Goal: Use online tool/utility: Use online tool/utility

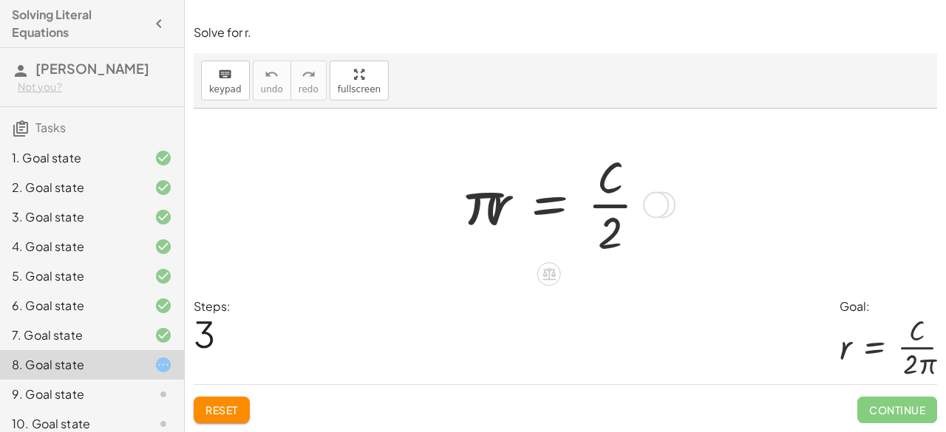
click at [551, 195] on div at bounding box center [560, 203] width 213 height 114
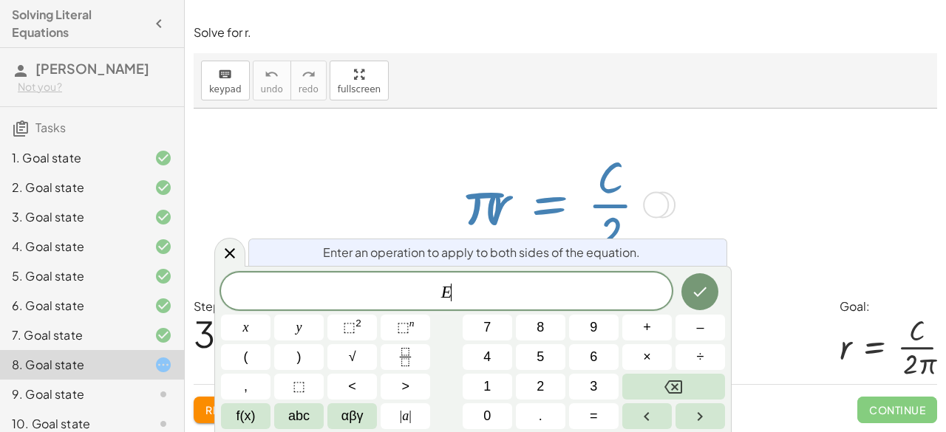
click at [244, 228] on div at bounding box center [565, 203] width 743 height 189
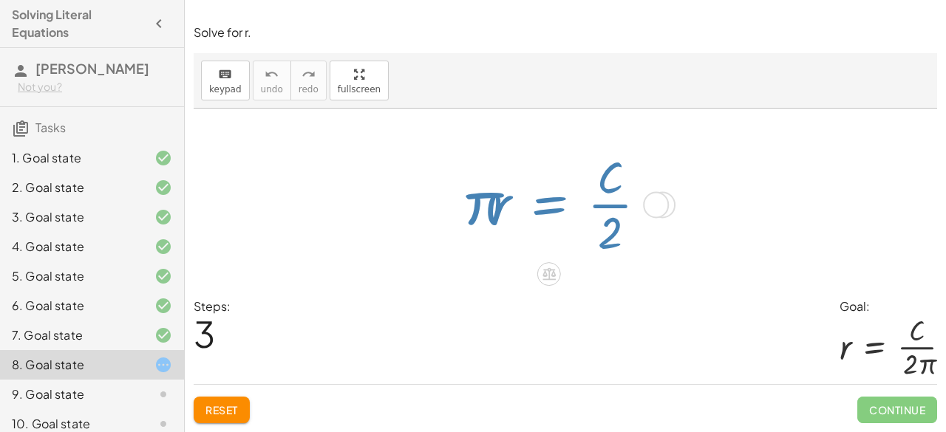
click at [223, 248] on div at bounding box center [565, 203] width 743 height 189
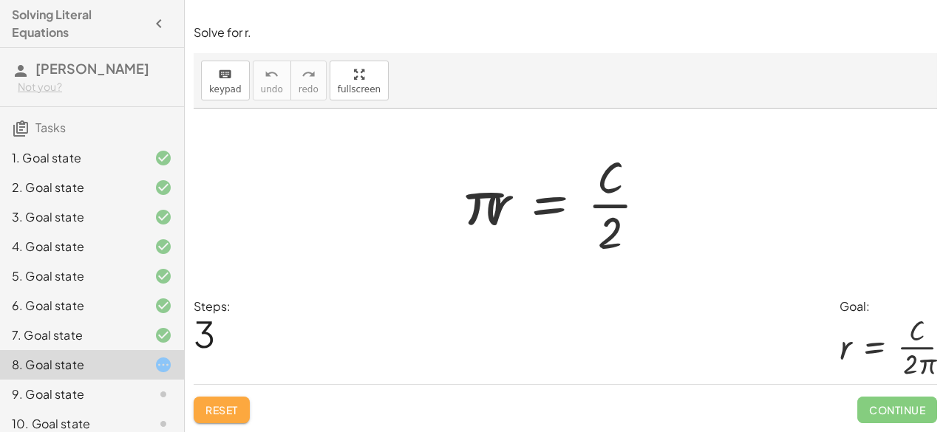
click at [228, 418] on button "Reset" at bounding box center [222, 410] width 56 height 27
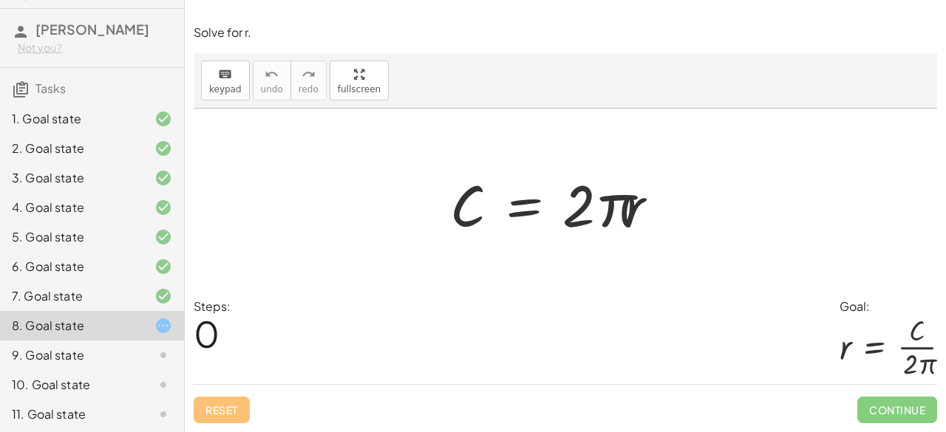
scroll to position [41, 0]
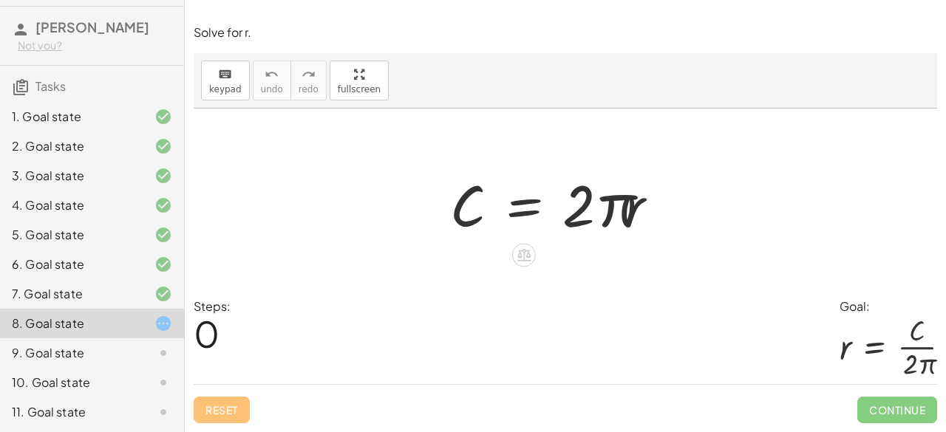
click at [531, 205] on div at bounding box center [560, 204] width 235 height 76
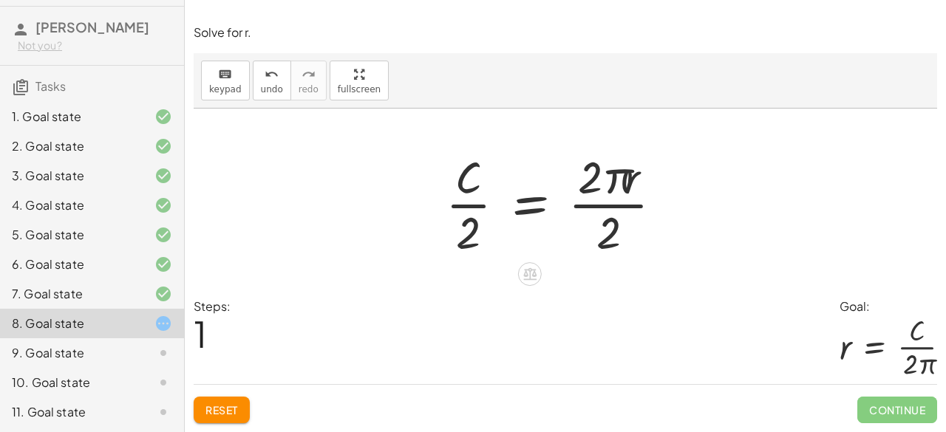
click at [628, 208] on div at bounding box center [560, 203] width 244 height 114
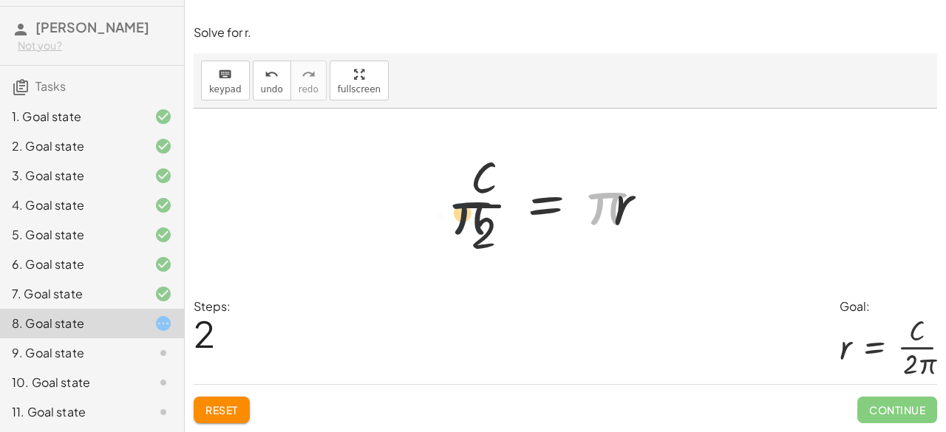
drag, startPoint x: 612, startPoint y: 197, endPoint x: 450, endPoint y: 205, distance: 162.0
click at [450, 205] on div "C = · 2 · π · r · C · 2 = · 2 · π · r · 2 · π C = · π · r · · 2" at bounding box center [565, 203] width 252 height 121
drag, startPoint x: 597, startPoint y: 210, endPoint x: 511, endPoint y: 106, distance: 135.4
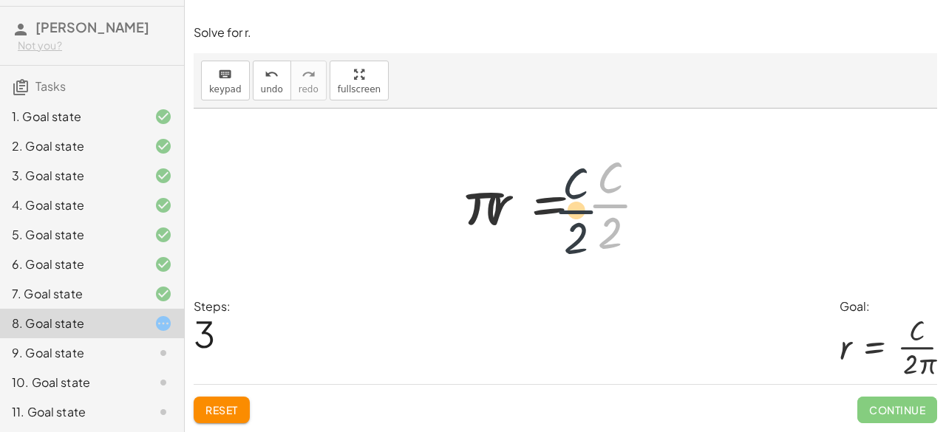
drag, startPoint x: 581, startPoint y: 214, endPoint x: 592, endPoint y: 205, distance: 14.7
click at [591, 205] on div at bounding box center [560, 203] width 213 height 114
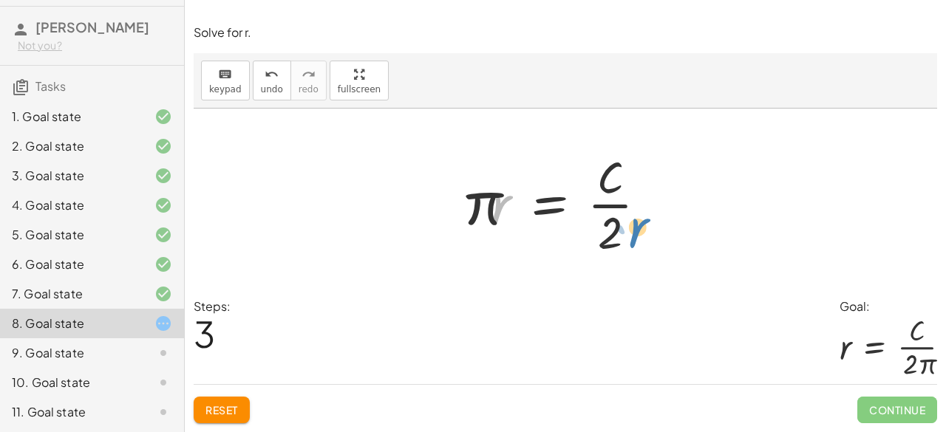
drag, startPoint x: 499, startPoint y: 202, endPoint x: 641, endPoint y: 228, distance: 145.1
click at [641, 228] on div at bounding box center [560, 203] width 213 height 114
click at [544, 200] on div at bounding box center [560, 203] width 213 height 114
click at [603, 209] on div at bounding box center [560, 203] width 252 height 114
drag, startPoint x: 640, startPoint y: 208, endPoint x: 610, endPoint y: 228, distance: 35.3
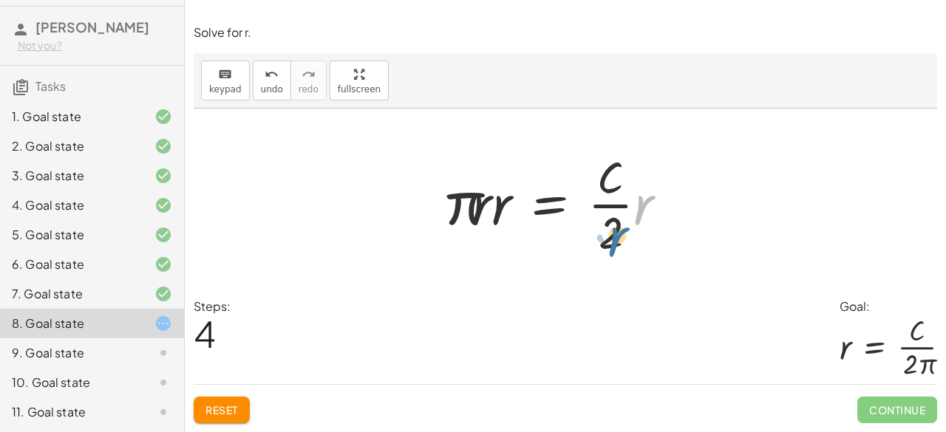
click at [610, 228] on div at bounding box center [560, 203] width 252 height 114
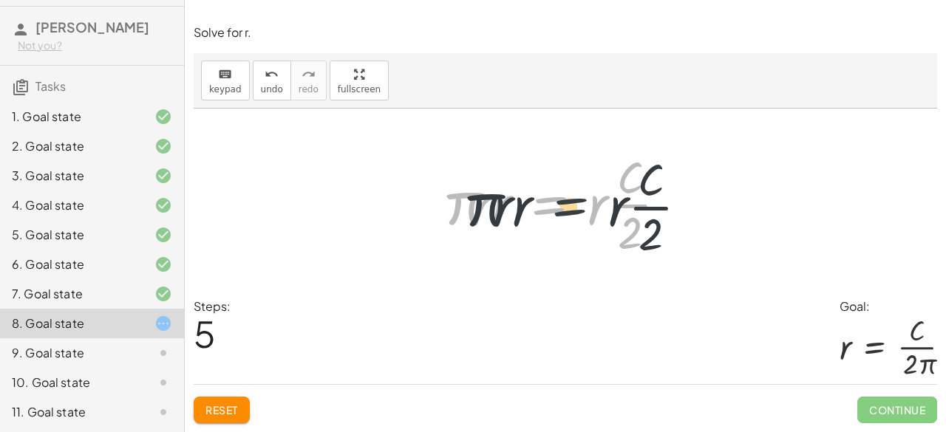
drag, startPoint x: 581, startPoint y: 202, endPoint x: 604, endPoint y: 204, distance: 23.7
click at [604, 204] on div at bounding box center [560, 203] width 252 height 114
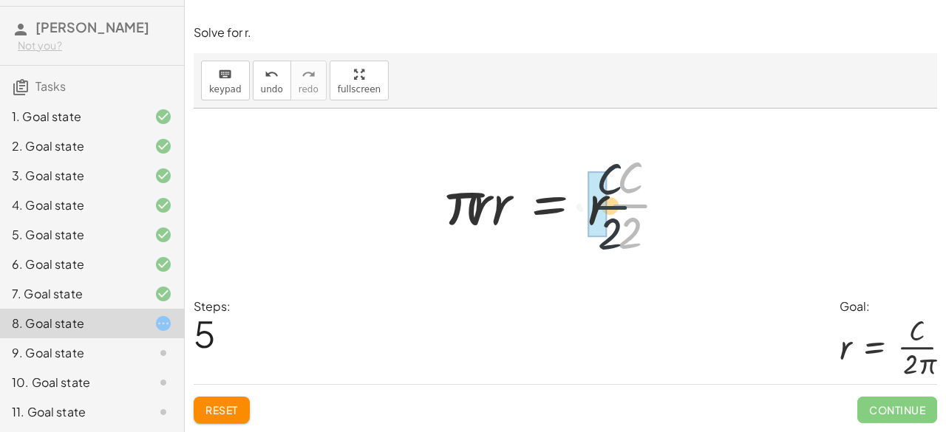
drag, startPoint x: 608, startPoint y: 206, endPoint x: 583, endPoint y: 209, distance: 25.3
click at [542, 218] on div at bounding box center [557, 203] width 247 height 114
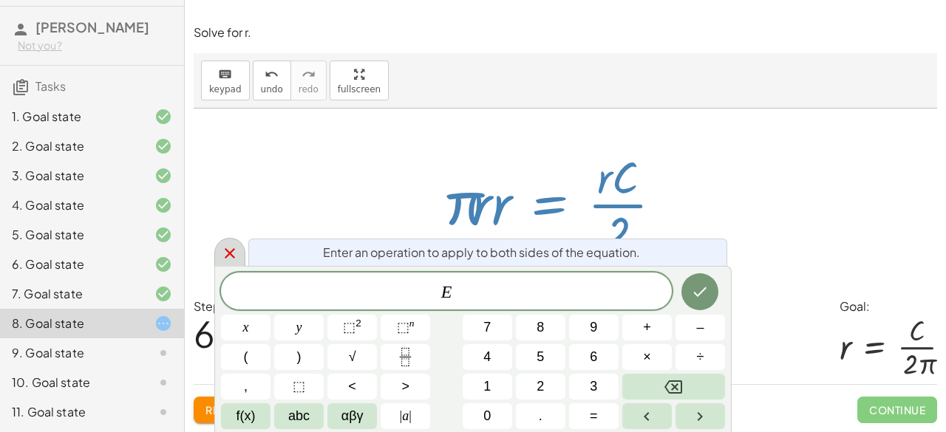
click at [217, 246] on div at bounding box center [229, 252] width 31 height 29
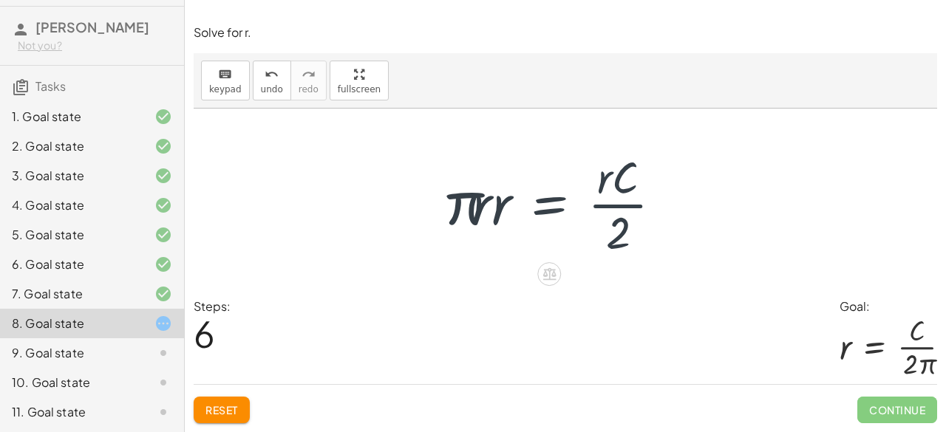
click at [265, 55] on div "keyboard keypad undo [PERSON_NAME] redo fullscreen" at bounding box center [565, 80] width 743 height 55
click at [265, 73] on icon "undo" at bounding box center [272, 75] width 14 height 18
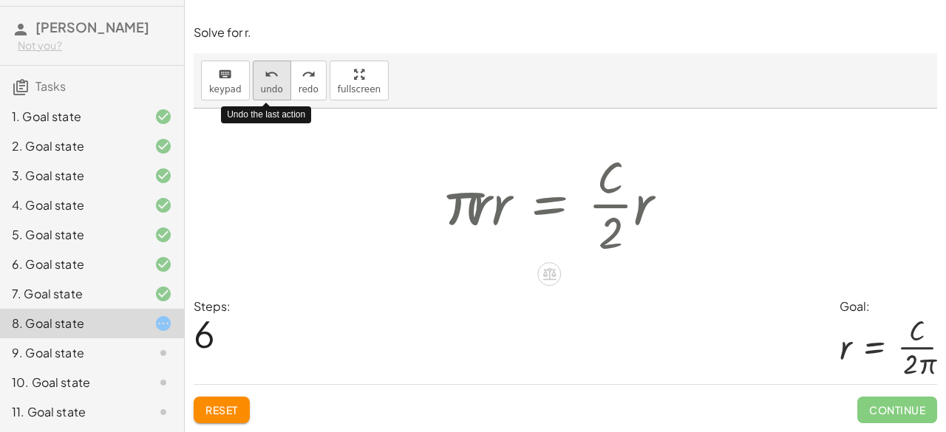
click at [265, 73] on icon "undo" at bounding box center [272, 75] width 14 height 18
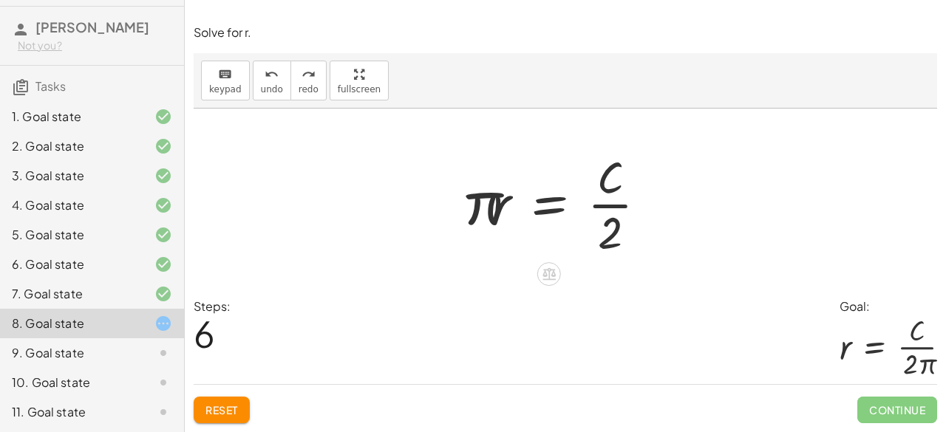
click at [556, 205] on div at bounding box center [560, 203] width 213 height 114
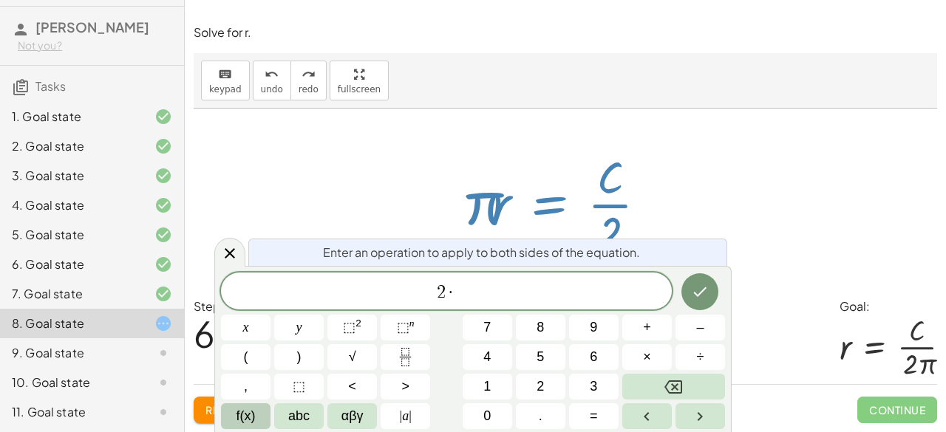
click at [249, 425] on span "f(x)" at bounding box center [245, 416] width 19 height 20
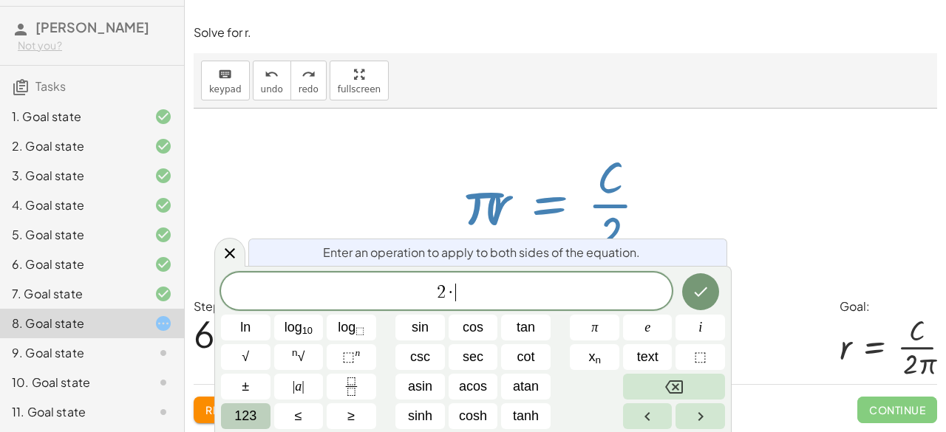
click at [261, 424] on button "123" at bounding box center [246, 416] width 50 height 26
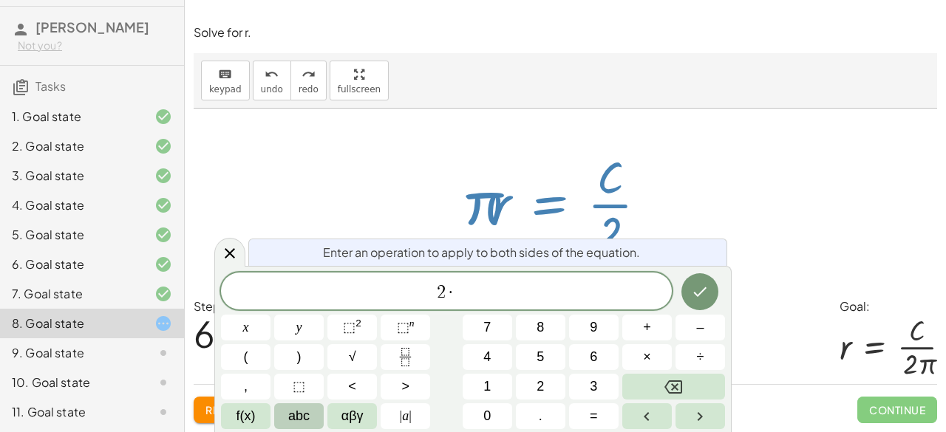
click at [299, 415] on span "abc" at bounding box center [298, 416] width 21 height 20
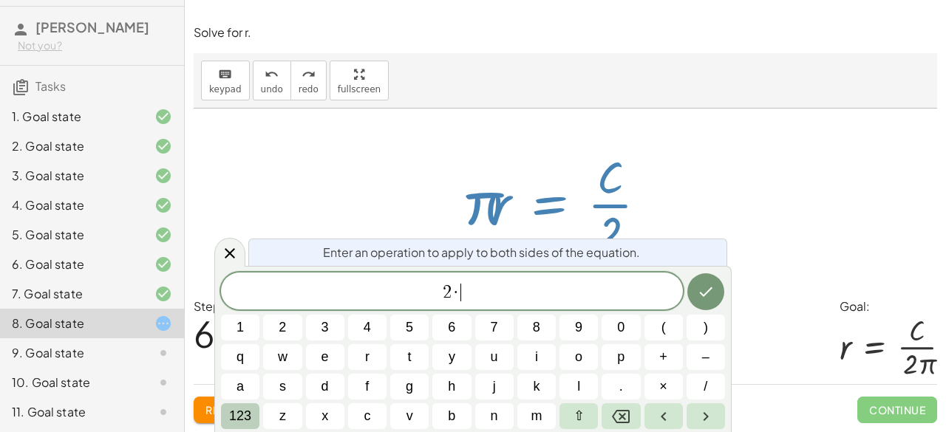
click at [245, 419] on span "123" at bounding box center [240, 416] width 22 height 20
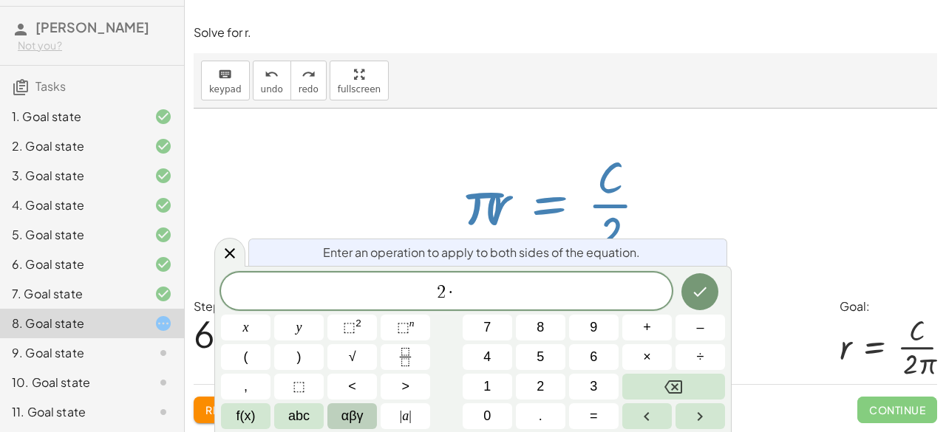
click at [336, 412] on button "αβγ" at bounding box center [352, 416] width 50 height 26
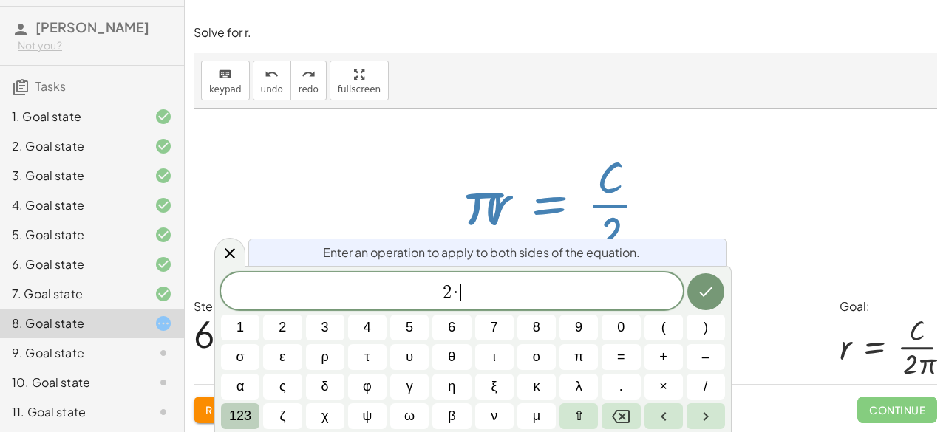
click at [239, 415] on span "123" at bounding box center [240, 416] width 22 height 20
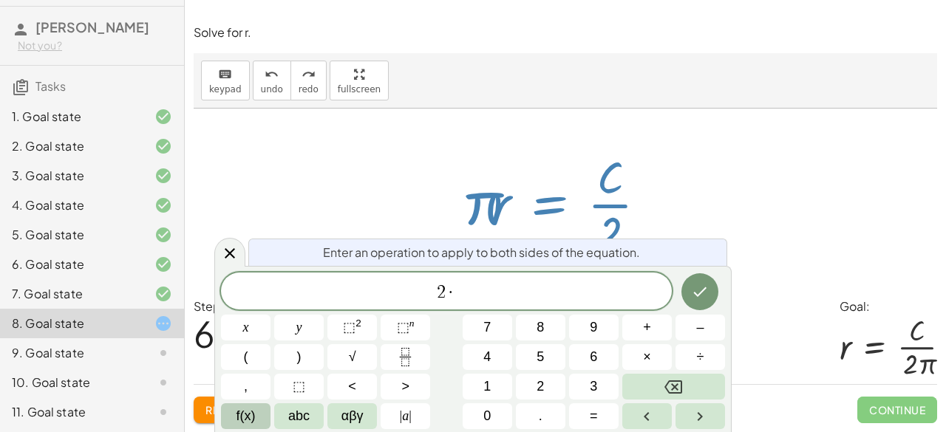
click at [254, 413] on button "f(x)" at bounding box center [246, 416] width 50 height 26
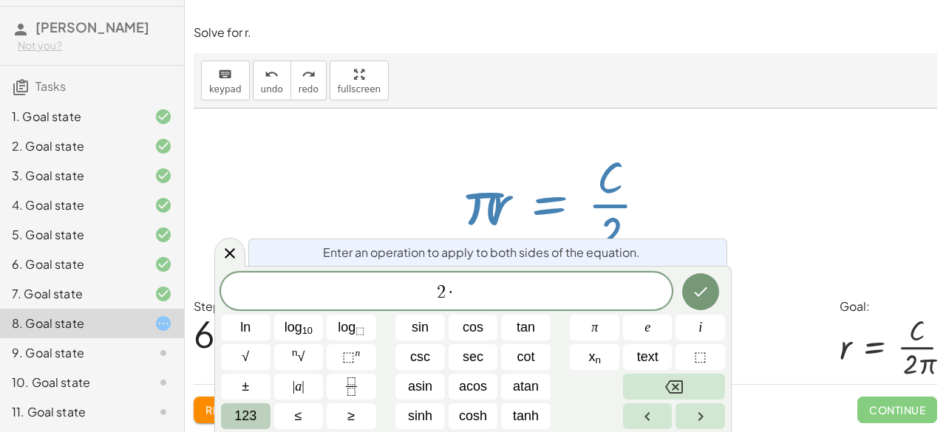
click at [246, 407] on span "123" at bounding box center [245, 416] width 22 height 20
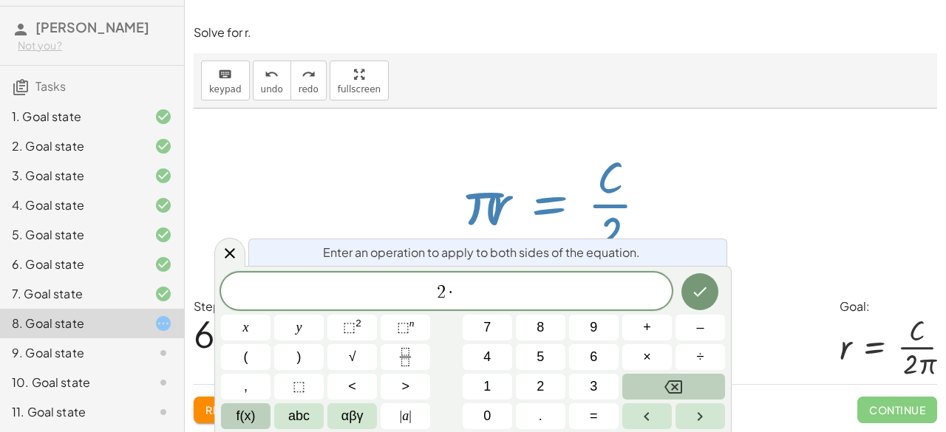
click at [242, 417] on span "f(x)" at bounding box center [245, 416] width 19 height 20
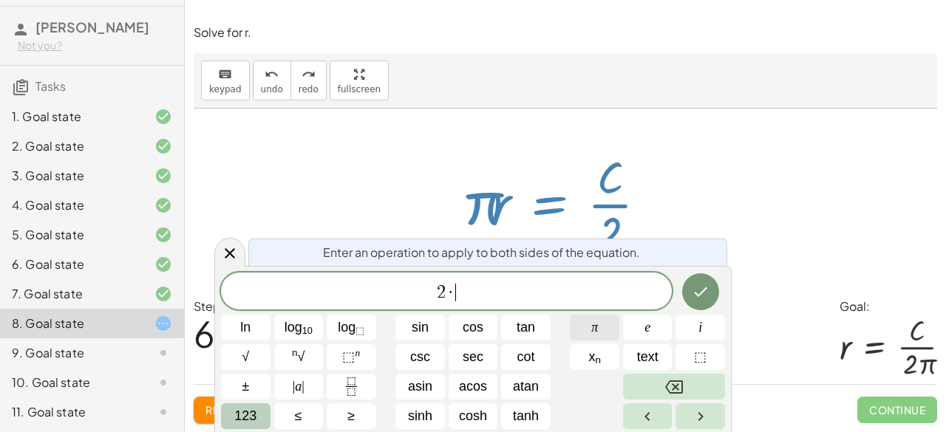
click at [588, 332] on button "π" at bounding box center [595, 328] width 50 height 26
click at [703, 286] on icon "Done" at bounding box center [701, 292] width 18 height 18
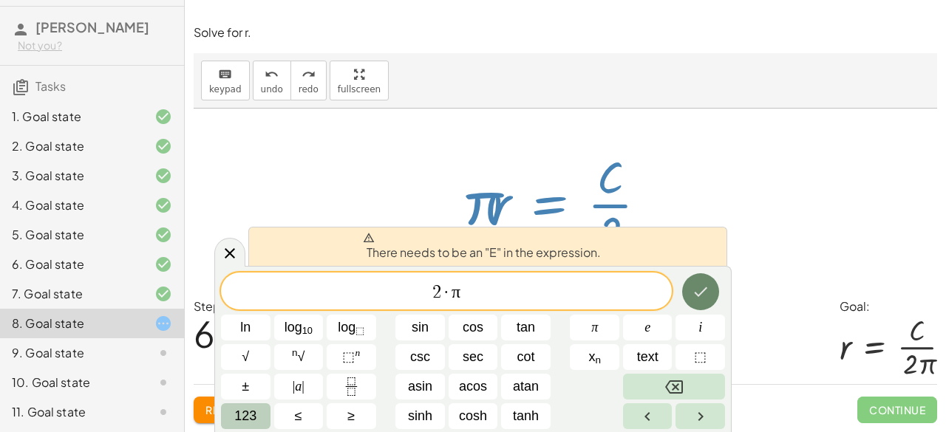
click at [689, 284] on button "Done" at bounding box center [700, 291] width 37 height 37
click at [418, 287] on span "​ 2 · π" at bounding box center [446, 292] width 451 height 21
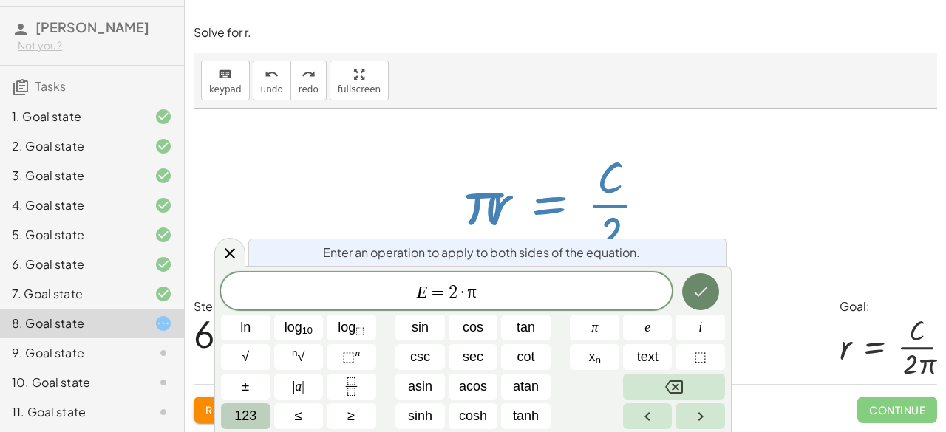
click at [711, 280] on button "Done" at bounding box center [700, 291] width 37 height 37
click at [690, 282] on button "Done" at bounding box center [700, 291] width 37 height 37
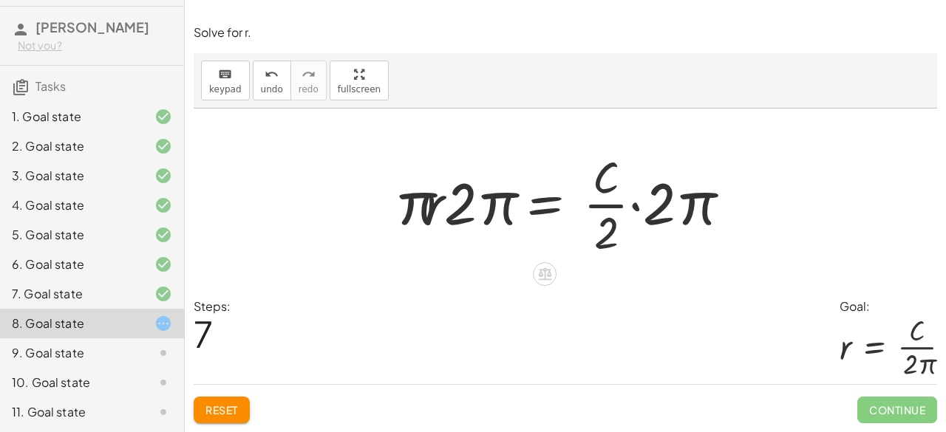
click at [659, 209] on div at bounding box center [562, 203] width 351 height 114
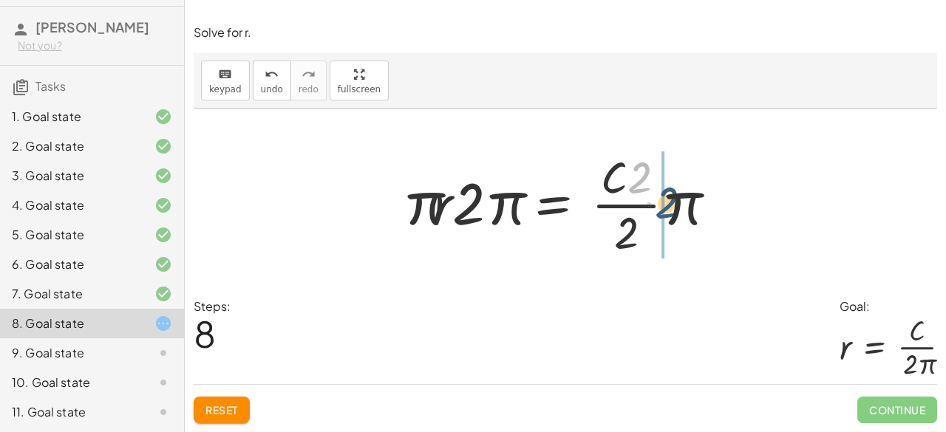
drag, startPoint x: 641, startPoint y: 185, endPoint x: 669, endPoint y: 222, distance: 46.9
click at [669, 221] on div at bounding box center [559, 203] width 329 height 114
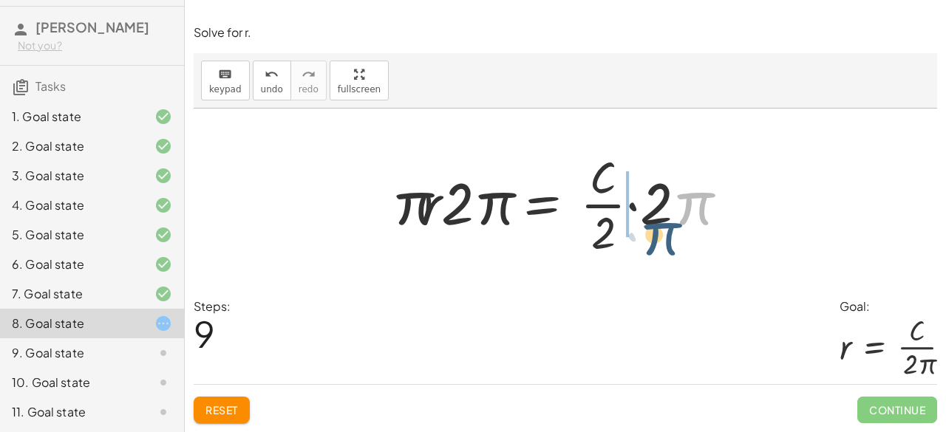
drag, startPoint x: 675, startPoint y: 204, endPoint x: 666, endPoint y: 206, distance: 8.4
click at [666, 206] on div at bounding box center [559, 203] width 351 height 114
click at [634, 200] on div at bounding box center [559, 203] width 351 height 114
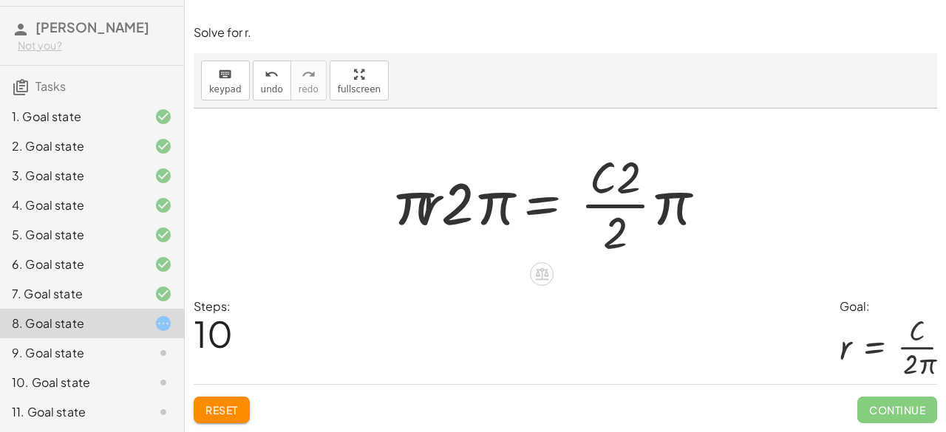
click at [630, 198] on div at bounding box center [548, 203] width 329 height 114
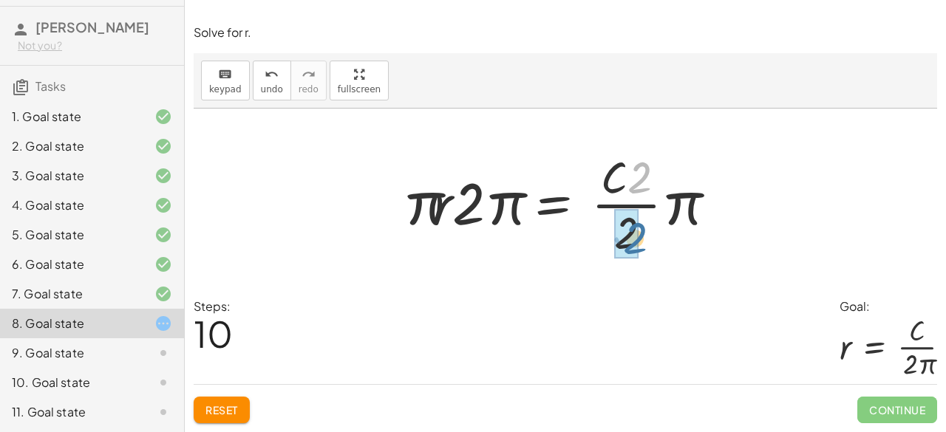
drag, startPoint x: 637, startPoint y: 166, endPoint x: 638, endPoint y: 222, distance: 56.2
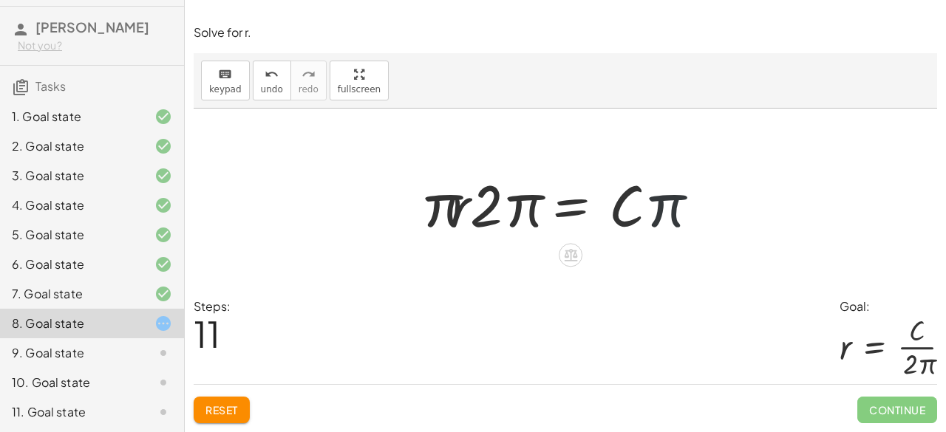
click at [653, 200] on div at bounding box center [560, 204] width 294 height 76
click at [268, 90] on span "undo" at bounding box center [272, 89] width 22 height 10
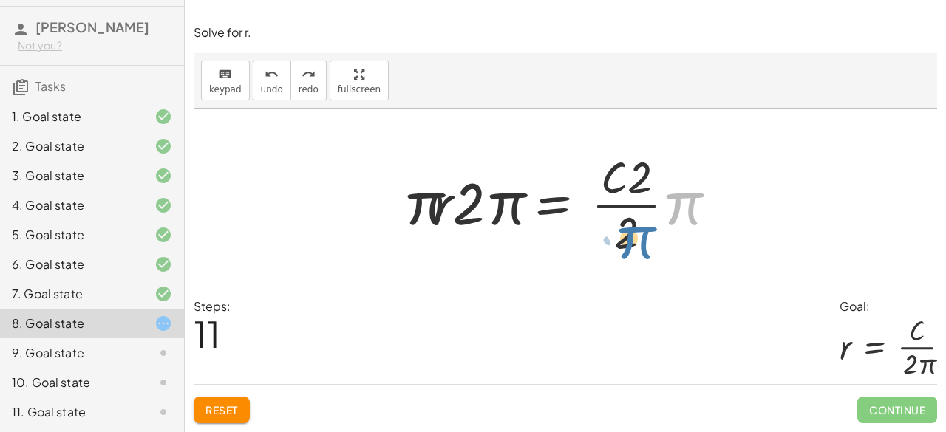
drag, startPoint x: 678, startPoint y: 200, endPoint x: 633, endPoint y: 231, distance: 55.8
click at [631, 231] on div at bounding box center [559, 203] width 329 height 114
click at [449, 193] on div at bounding box center [559, 203] width 329 height 114
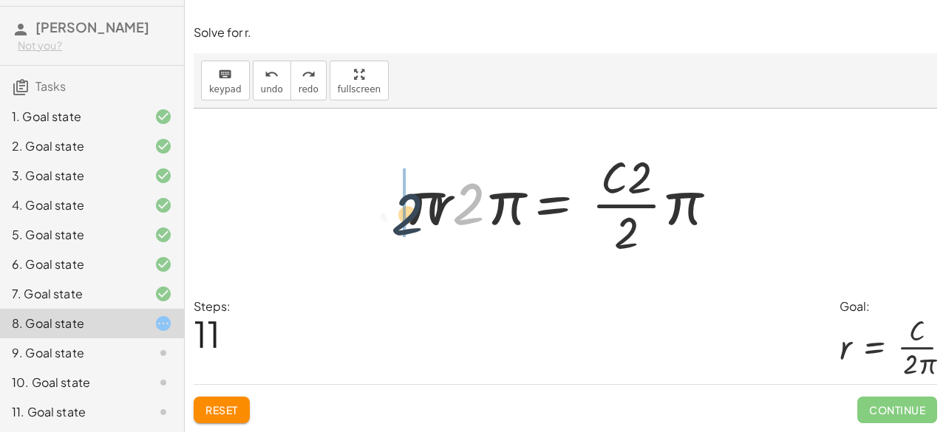
drag, startPoint x: 478, startPoint y: 193, endPoint x: 414, endPoint y: 204, distance: 65.2
click at [414, 204] on div at bounding box center [559, 203] width 329 height 114
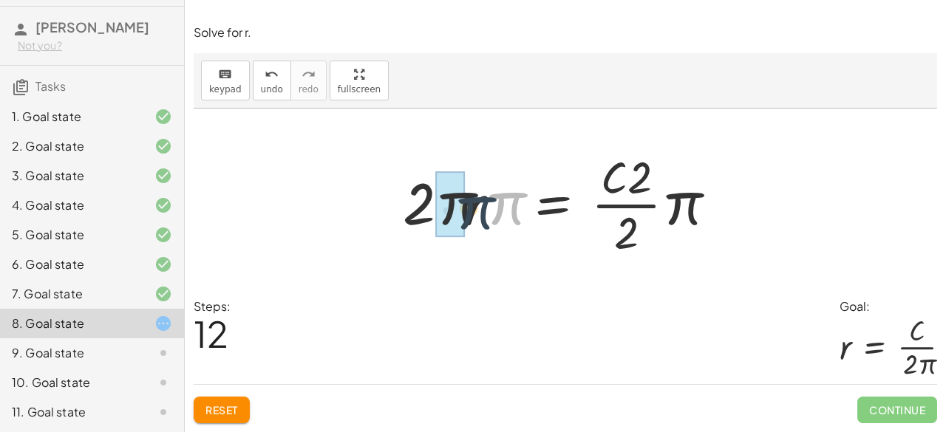
drag, startPoint x: 504, startPoint y: 206, endPoint x: 459, endPoint y: 208, distance: 45.1
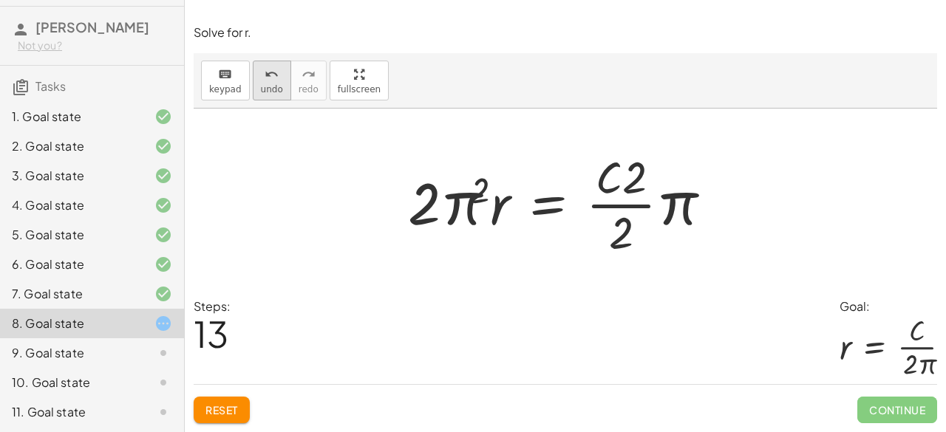
click at [264, 93] on span "undo" at bounding box center [272, 89] width 22 height 10
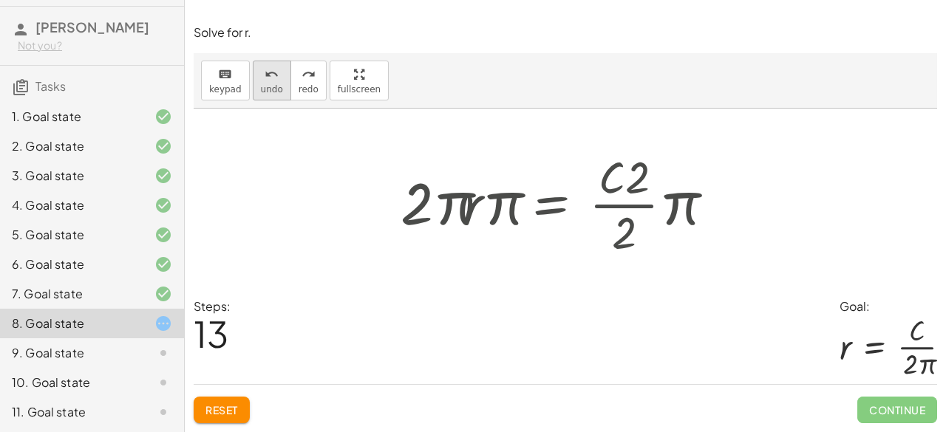
click at [264, 93] on span "undo" at bounding box center [272, 89] width 22 height 10
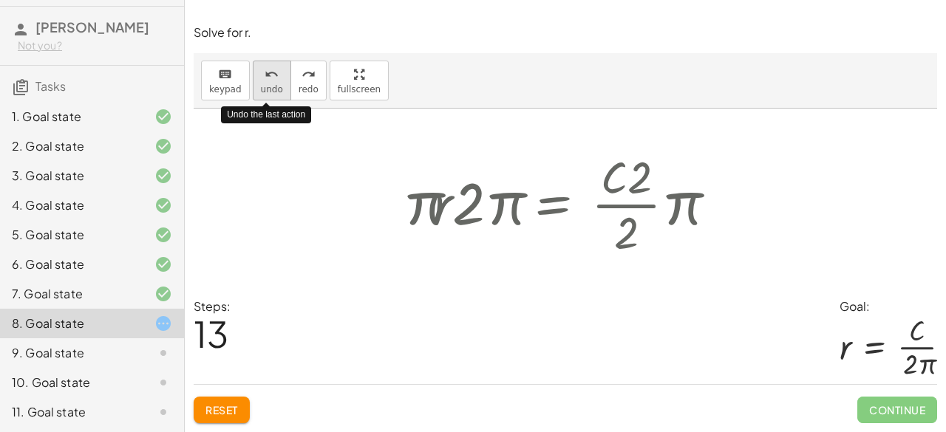
click at [264, 93] on span "undo" at bounding box center [272, 89] width 22 height 10
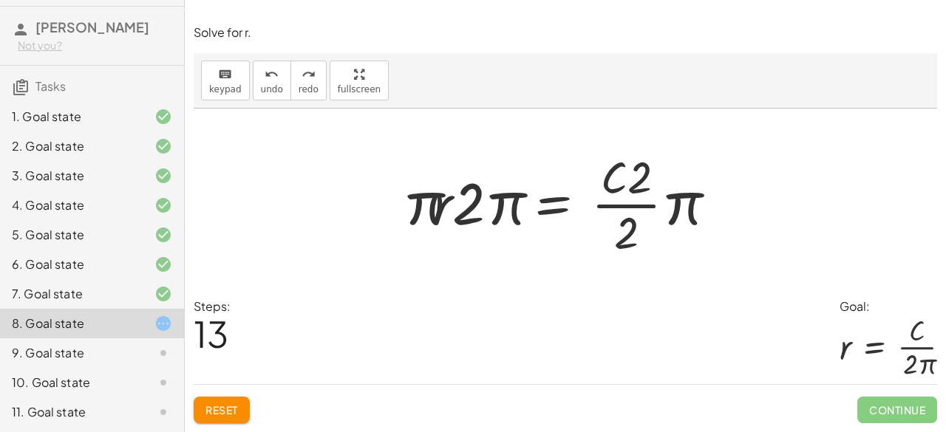
click at [226, 383] on div "Steps: 13" at bounding box center [212, 341] width 37 height 86
click at [221, 395] on div "Reset Continue" at bounding box center [565, 403] width 743 height 39
click at [216, 400] on button "Reset" at bounding box center [222, 410] width 56 height 27
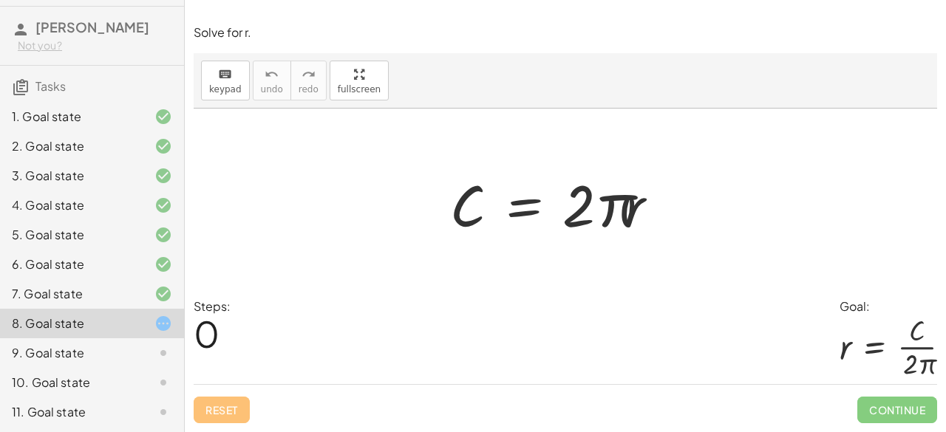
click at [344, 196] on div at bounding box center [565, 203] width 743 height 189
click at [530, 196] on div at bounding box center [560, 204] width 235 height 76
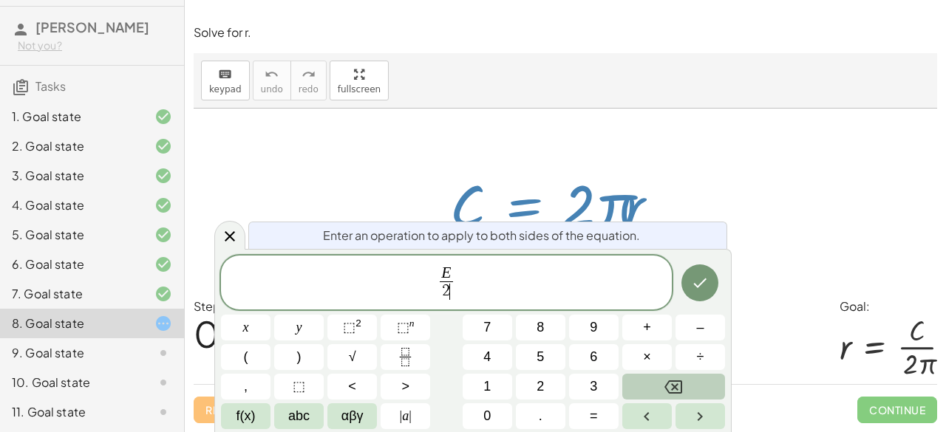
click at [702, 271] on button "Done" at bounding box center [699, 283] width 37 height 37
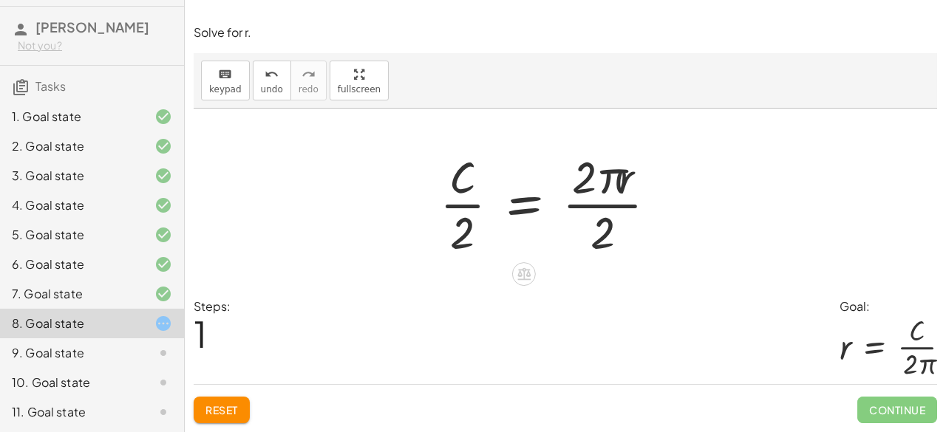
click at [604, 208] on div at bounding box center [554, 203] width 244 height 114
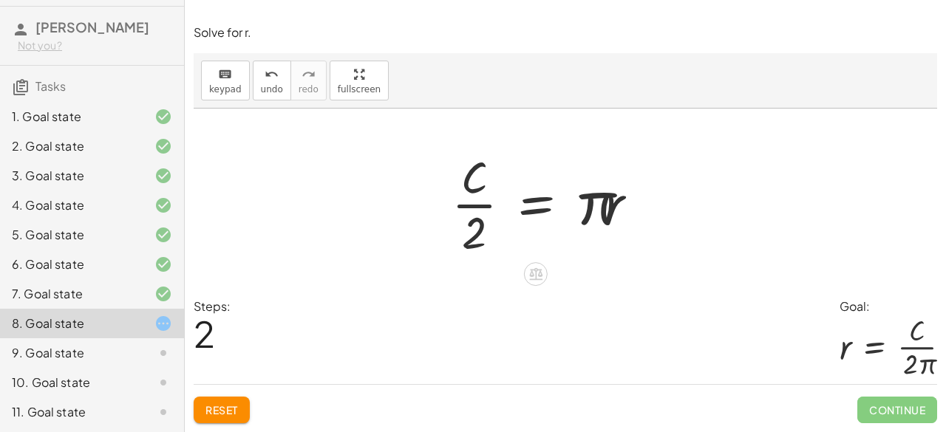
click at [448, 208] on div at bounding box center [550, 203] width 213 height 114
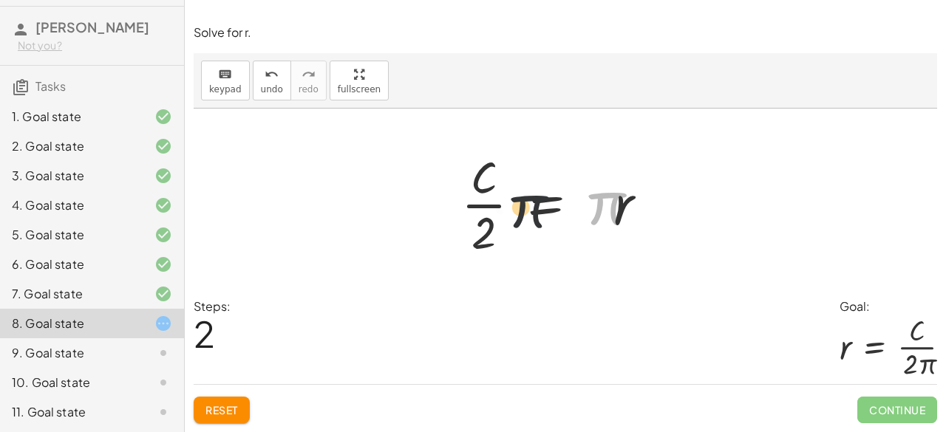
drag, startPoint x: 612, startPoint y: 197, endPoint x: 420, endPoint y: 200, distance: 192.1
drag, startPoint x: 597, startPoint y: 203, endPoint x: 619, endPoint y: 208, distance: 22.6
click at [610, 205] on div at bounding box center [560, 203] width 213 height 114
drag, startPoint x: 601, startPoint y: 199, endPoint x: 539, endPoint y: 153, distance: 77.1
click at [533, 151] on div at bounding box center [560, 203] width 213 height 114
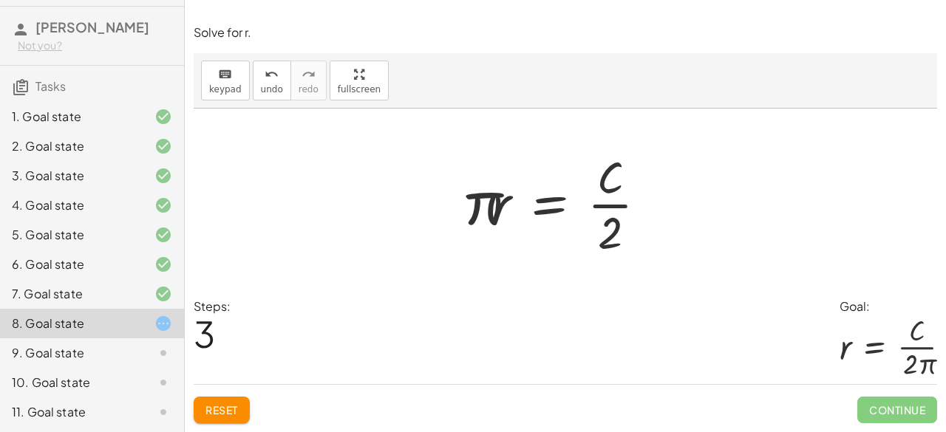
click at [553, 64] on div "keyboard keypad undo [PERSON_NAME] redo fullscreen" at bounding box center [565, 80] width 743 height 55
drag, startPoint x: 457, startPoint y: 143, endPoint x: 576, endPoint y: 79, distance: 134.9
click at [577, 80] on div "keyboard keypad undo undo redo redo fullscreen C = · 2 · π · r · C · 2 = · 2 · …" at bounding box center [565, 175] width 743 height 245
drag, startPoint x: 675, startPoint y: 282, endPoint x: 592, endPoint y: 55, distance: 242.2
click at [592, 55] on div "keyboard keypad undo undo redo redo fullscreen C = · 2 · π · r · C · 2 = · 2 · …" at bounding box center [565, 175] width 743 height 245
